Goal: Task Accomplishment & Management: Manage account settings

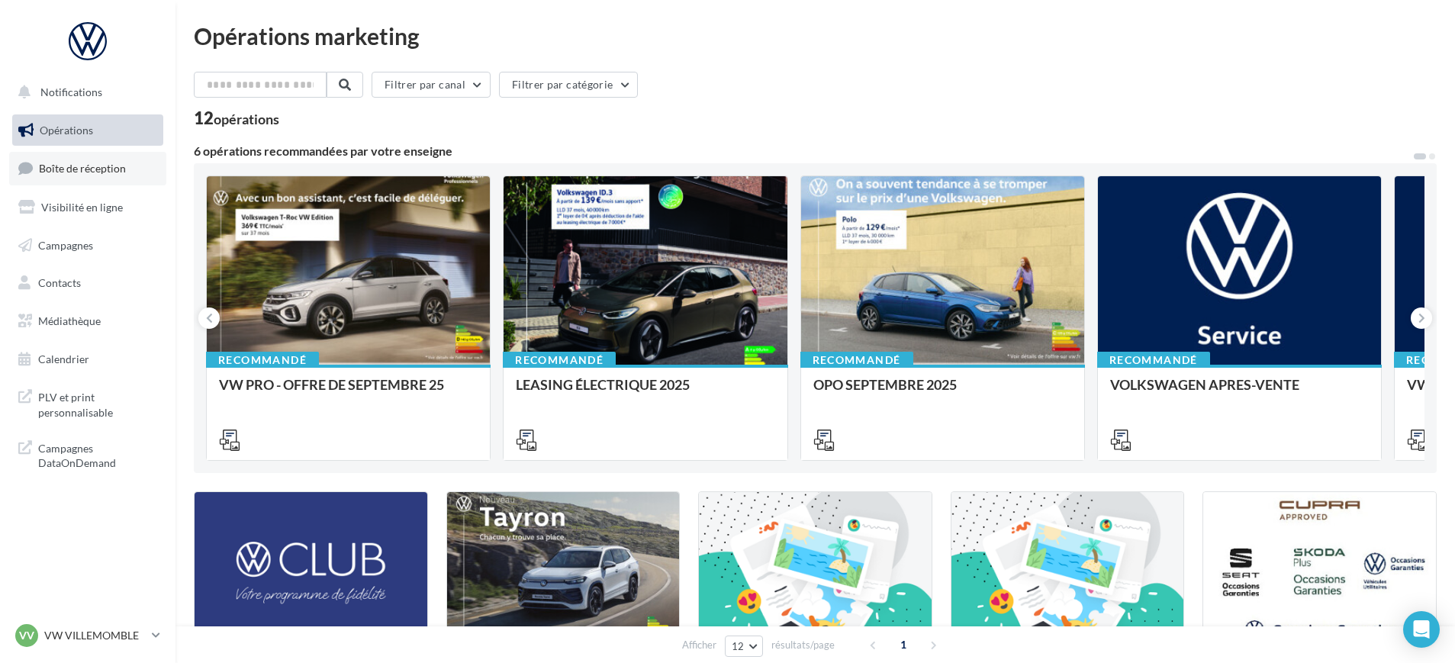
click at [114, 169] on span "Boîte de réception" at bounding box center [82, 168] width 87 height 13
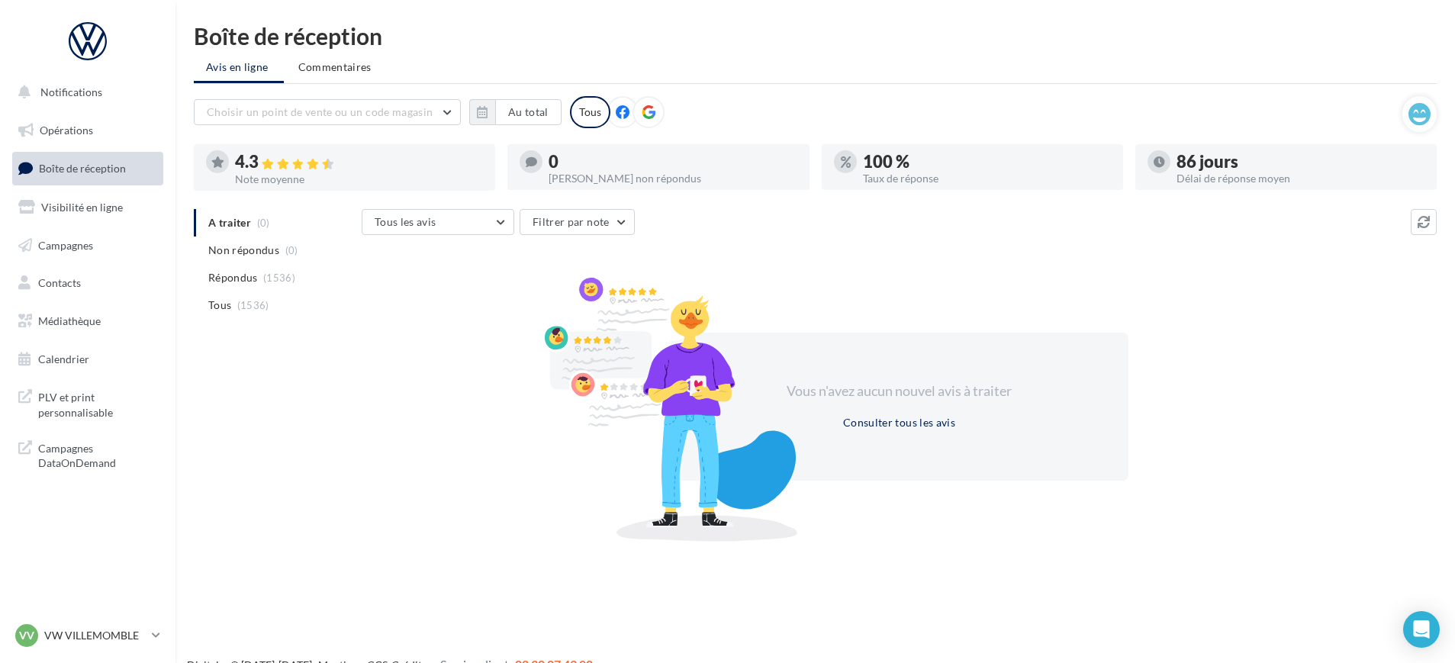
click at [1218, 286] on div "Vous n'avez aucun nouvel avis à traiter Consulter tous les avis" at bounding box center [899, 407] width 1075 height 246
click at [96, 642] on p "VW VILLEMOMBLE" at bounding box center [94, 635] width 101 height 15
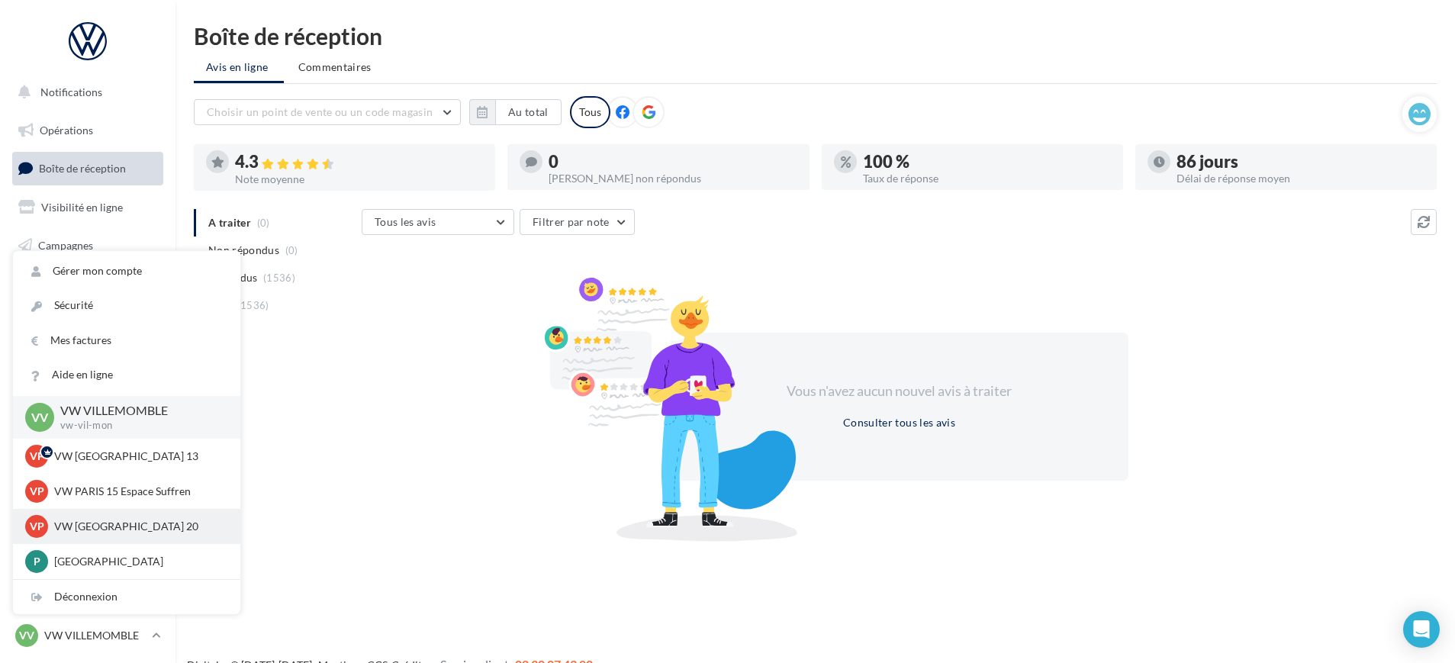
click at [113, 519] on p "VW [GEOGRAPHIC_DATA] 20" at bounding box center [138, 526] width 168 height 15
